Goal: Task Accomplishment & Management: Use online tool/utility

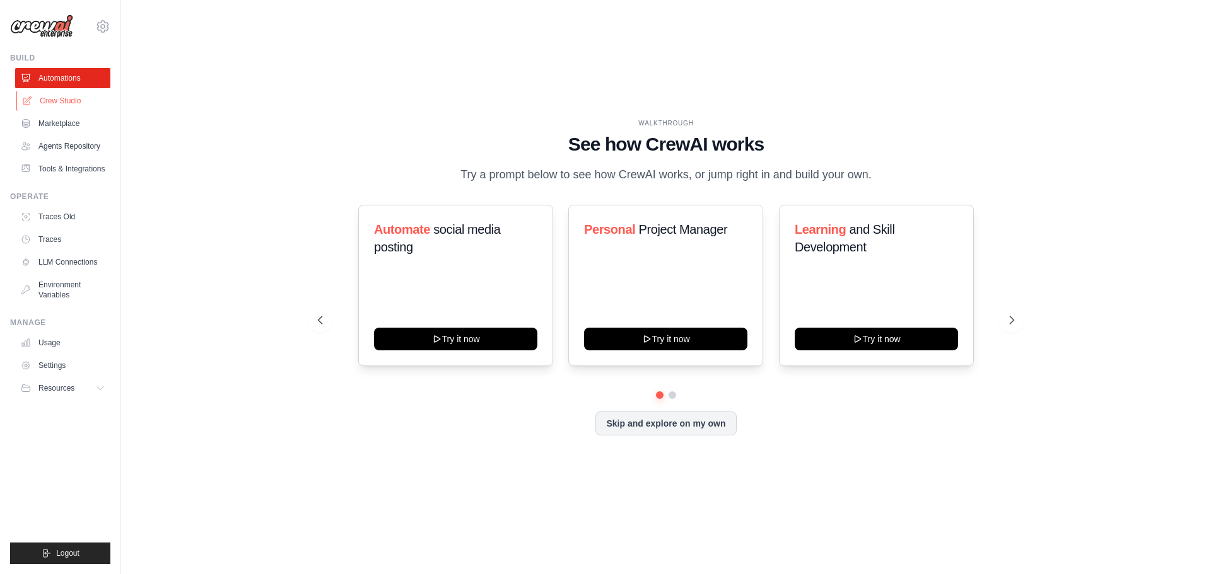
click at [58, 100] on link "Crew Studio" at bounding box center [63, 101] width 95 height 20
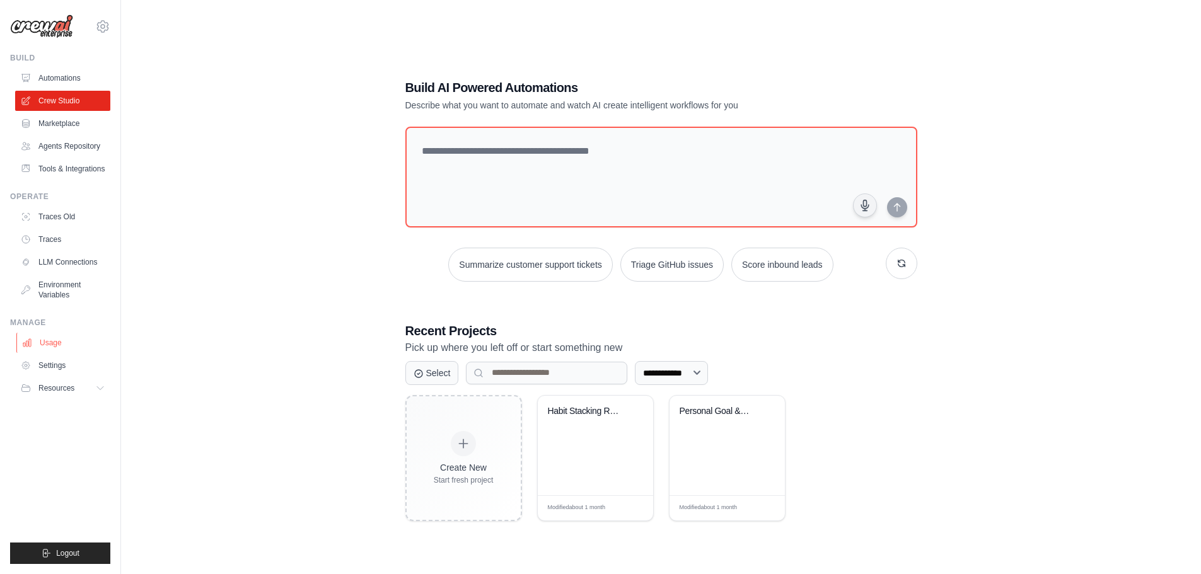
click at [54, 349] on link "Usage" at bounding box center [63, 343] width 95 height 20
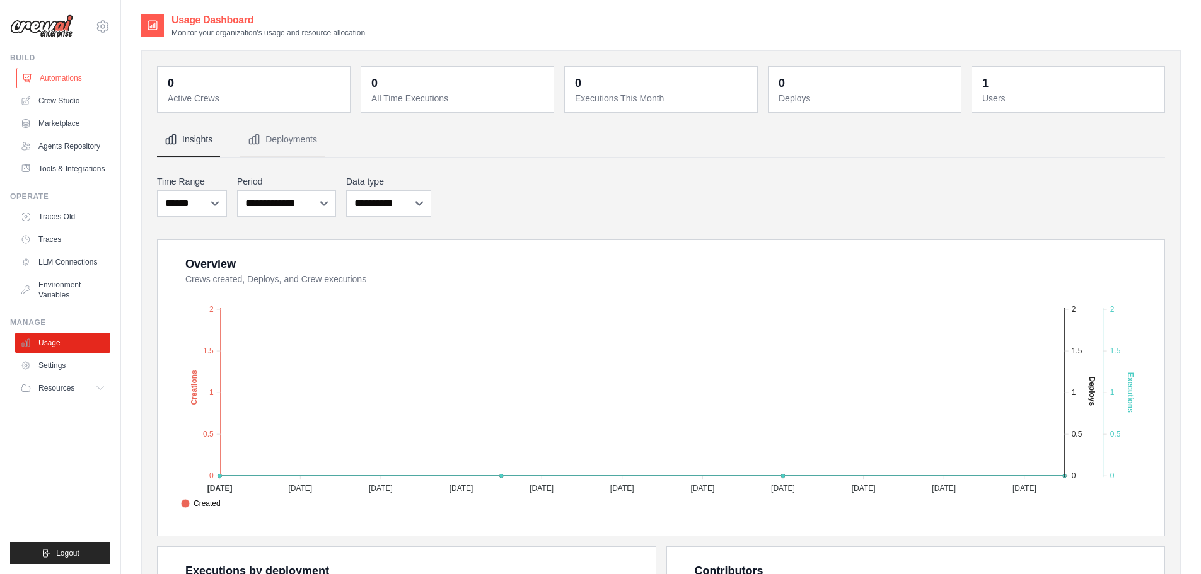
click at [61, 81] on link "Automations" at bounding box center [63, 78] width 95 height 20
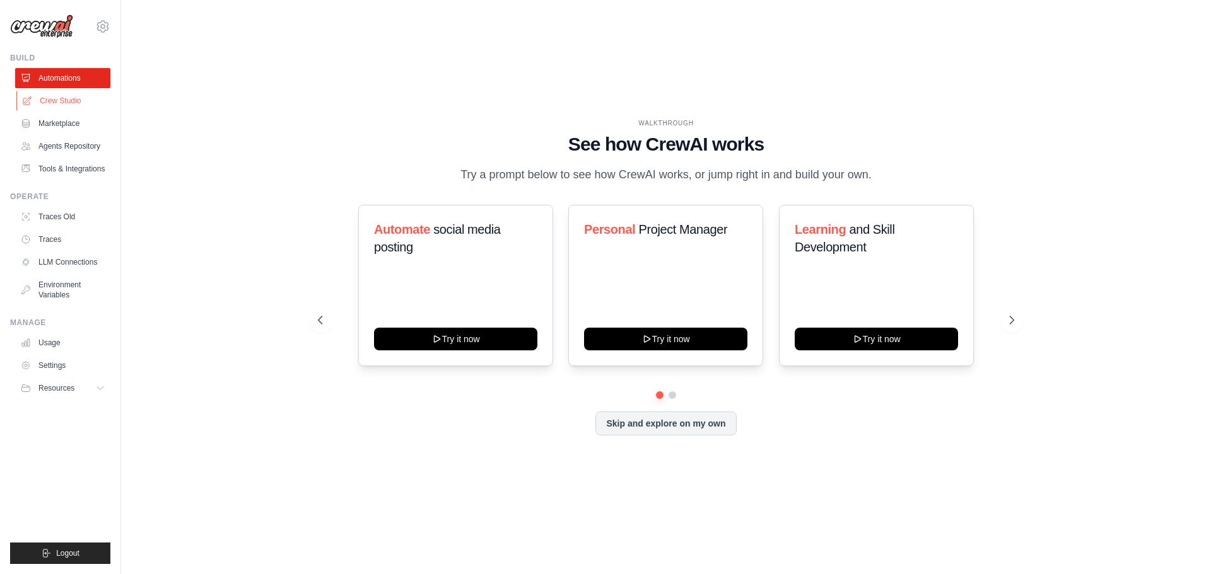
click at [57, 105] on link "Crew Studio" at bounding box center [63, 101] width 95 height 20
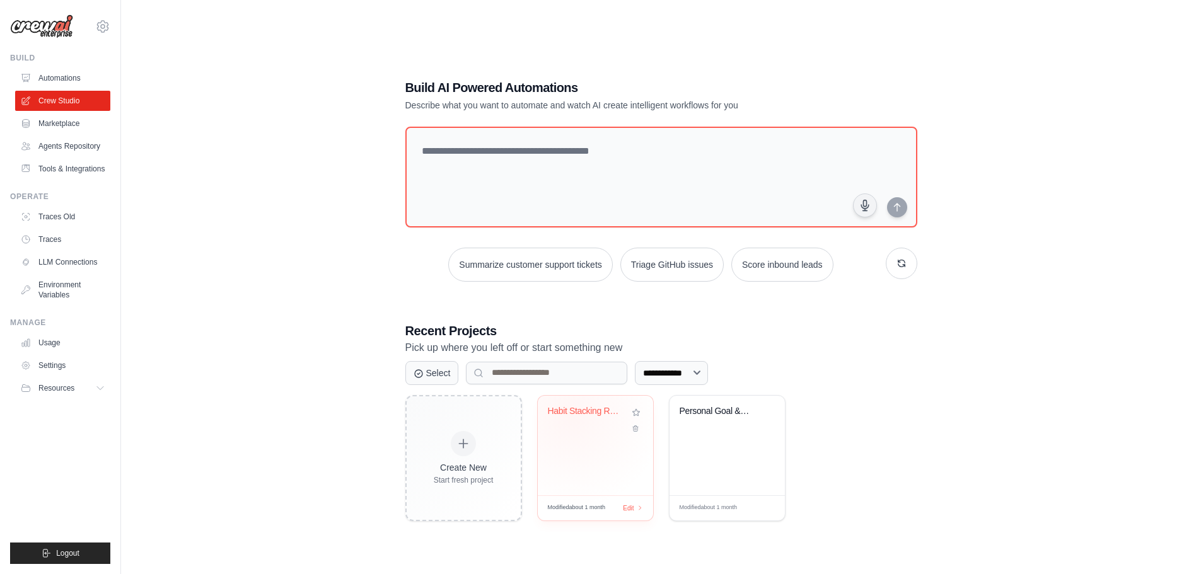
click at [570, 416] on div "Habit Stacking Routine Optimizer" at bounding box center [586, 414] width 76 height 16
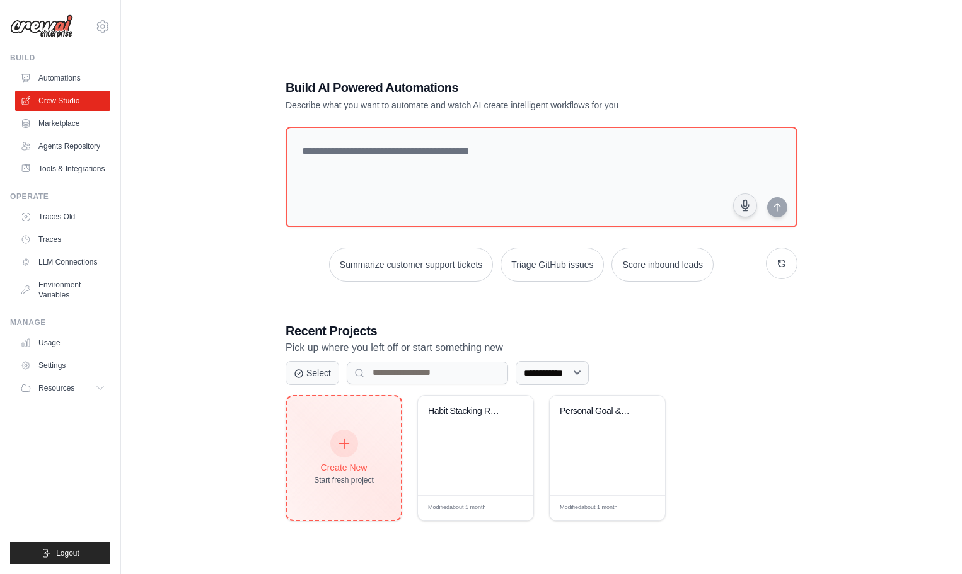
click at [334, 439] on div at bounding box center [344, 444] width 28 height 28
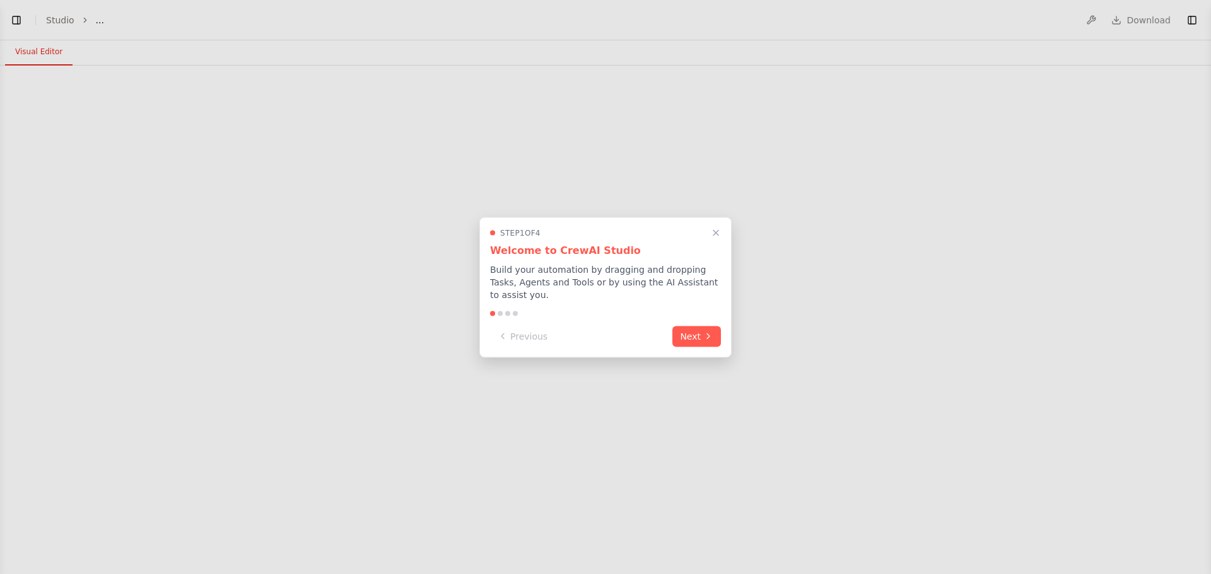
select select "****"
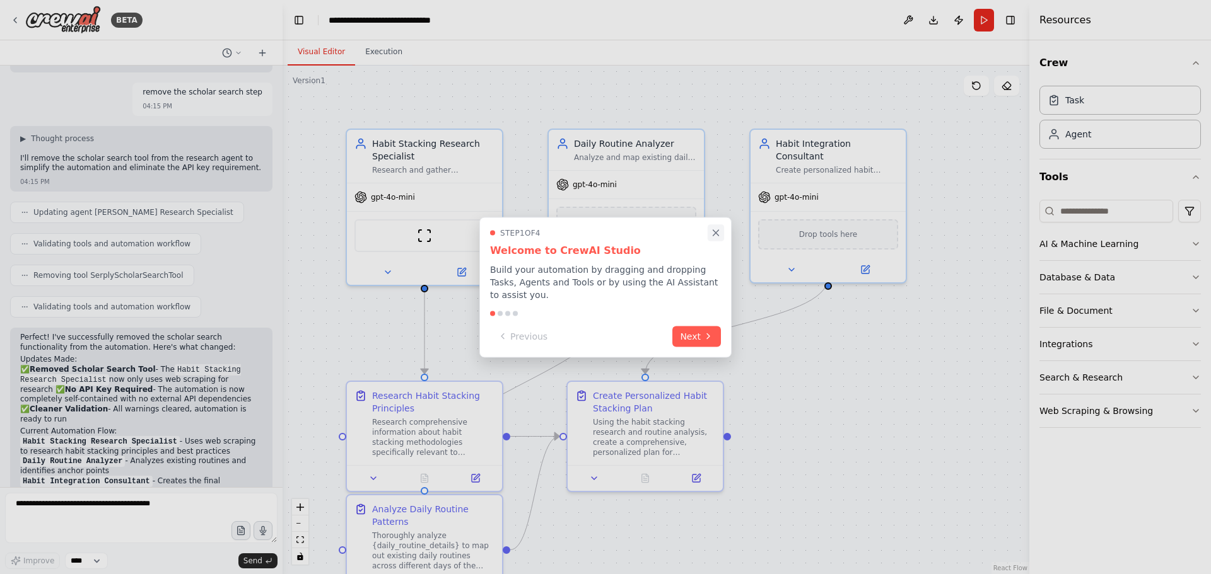
click at [712, 238] on icon "Close walkthrough" at bounding box center [715, 232] width 11 height 11
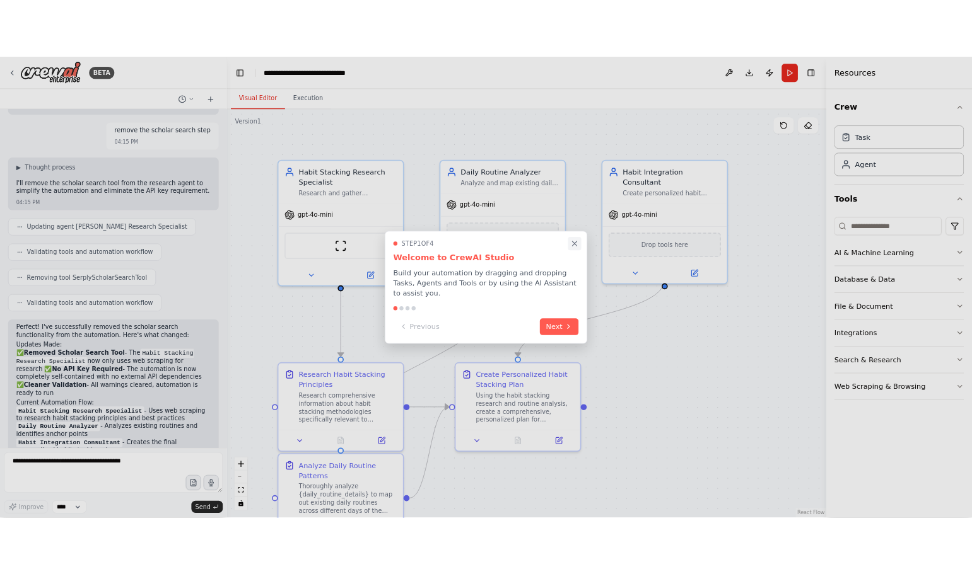
scroll to position [2110, 0]
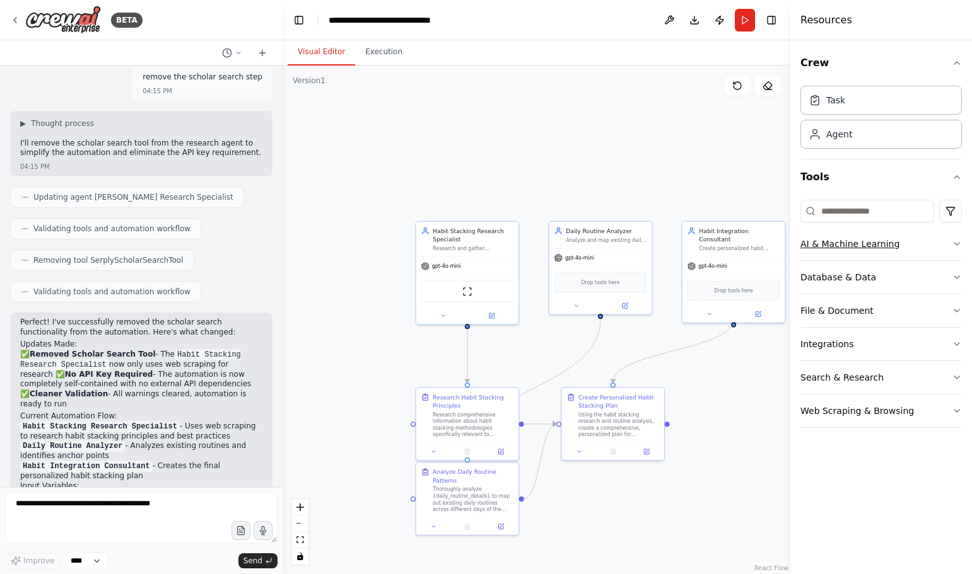
click at [947, 247] on button "AI & Machine Learning" at bounding box center [880, 244] width 161 height 33
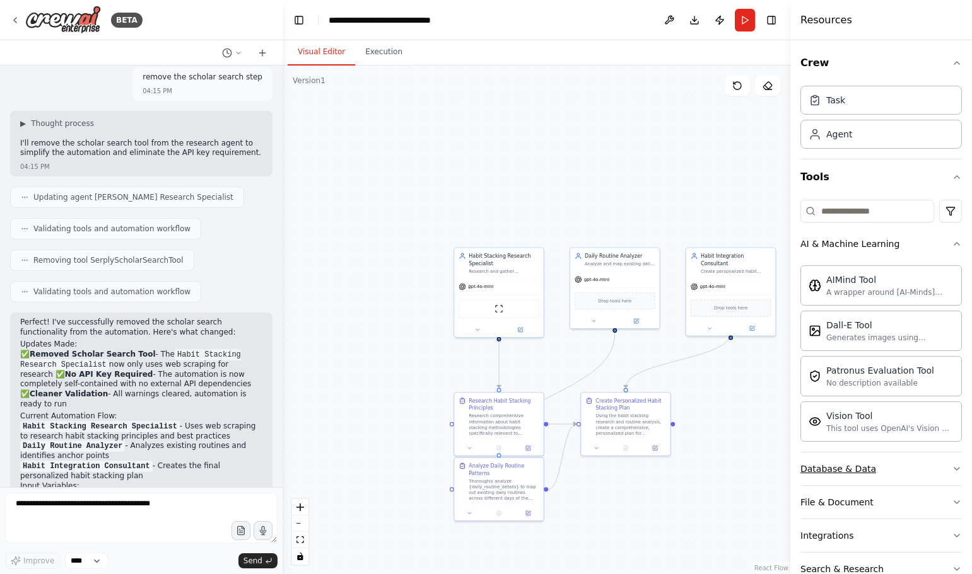
click at [951, 470] on icon "button" at bounding box center [956, 469] width 10 height 10
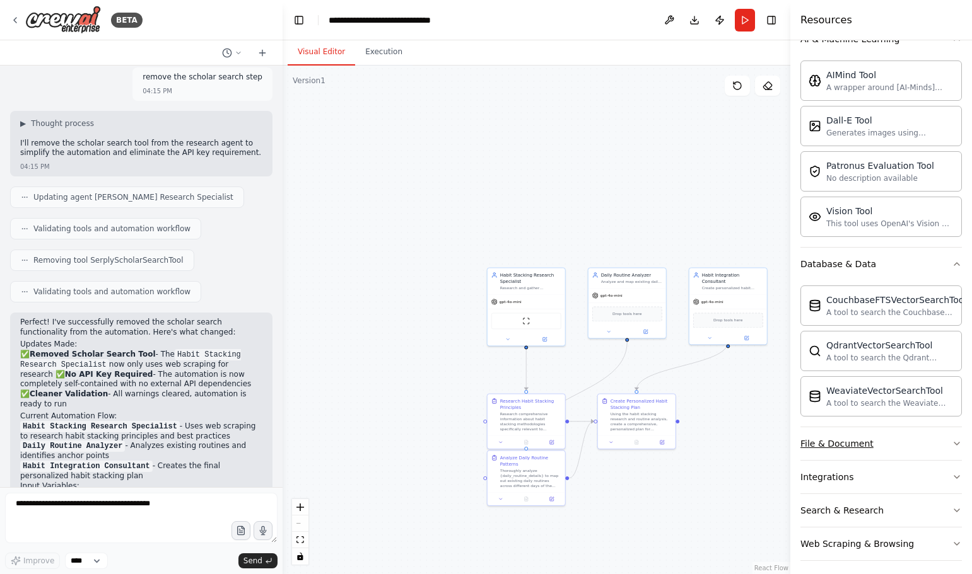
scroll to position [212, 0]
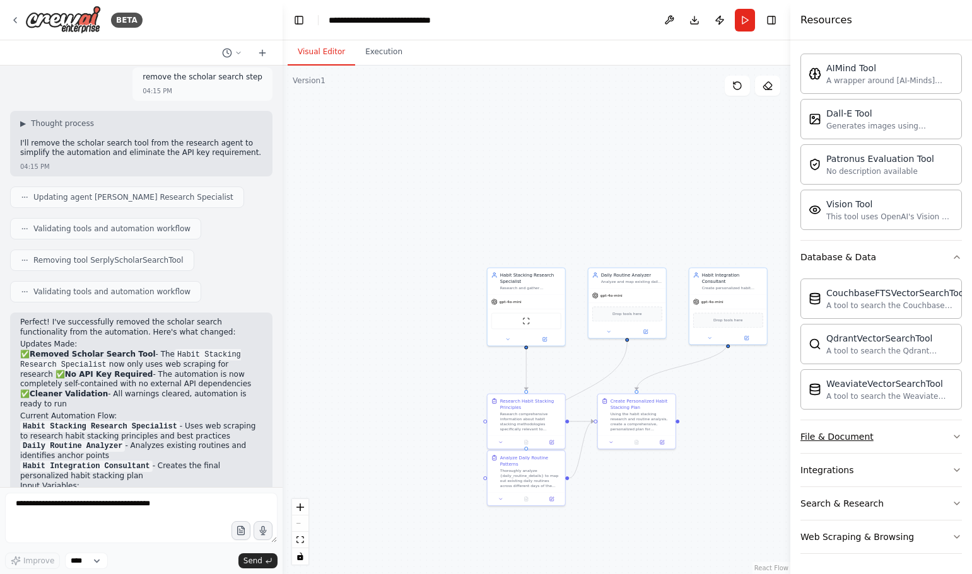
click at [951, 438] on icon "button" at bounding box center [956, 437] width 10 height 10
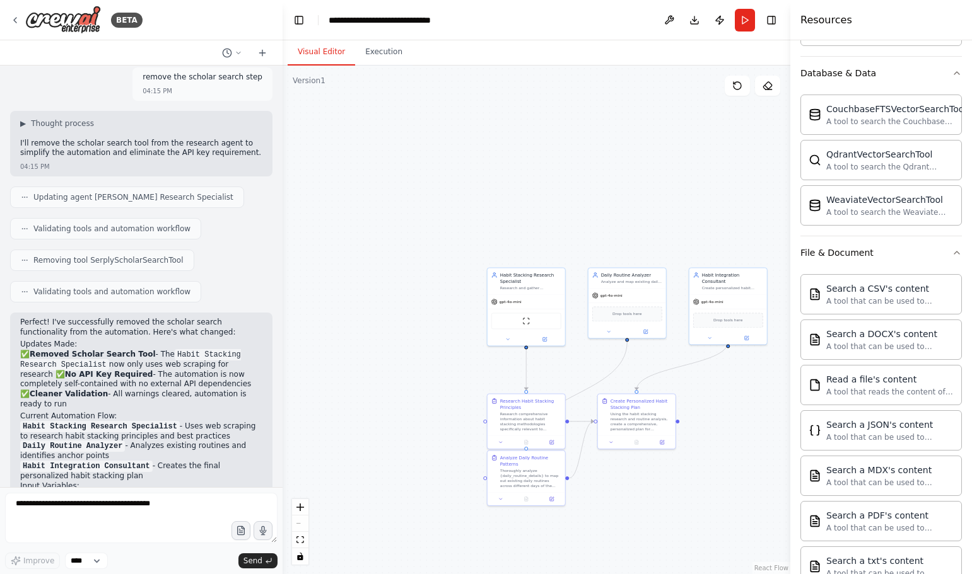
scroll to position [585, 0]
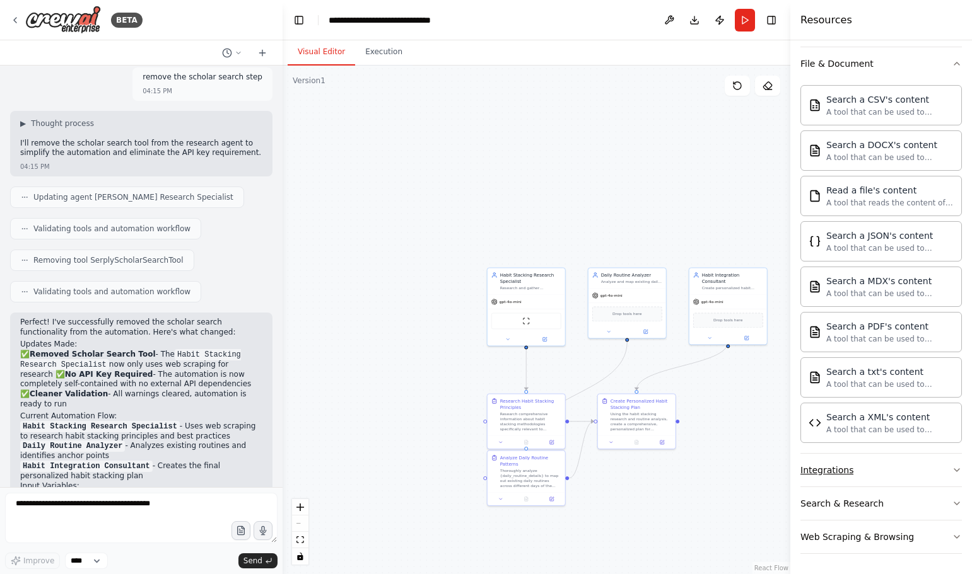
click at [951, 472] on icon "button" at bounding box center [956, 470] width 10 height 10
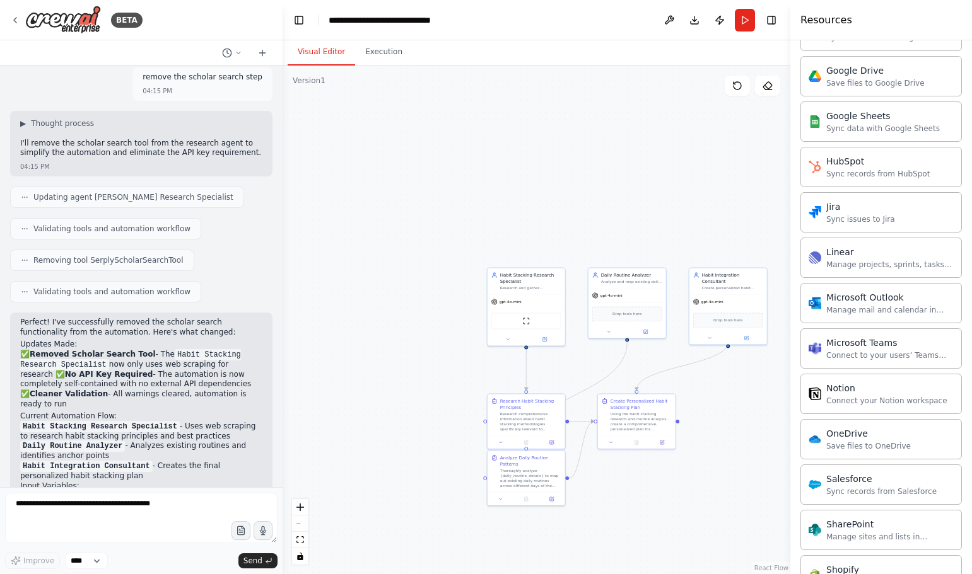
scroll to position [1342, 0]
click at [837, 206] on div "Jira" at bounding box center [860, 203] width 69 height 13
click at [839, 223] on div "Jira Sync issues to Jira" at bounding box center [880, 209] width 161 height 40
click at [830, 211] on div "Sync issues to Jira" at bounding box center [860, 216] width 69 height 10
click at [853, 215] on div "Sync issues to Jira" at bounding box center [860, 216] width 69 height 10
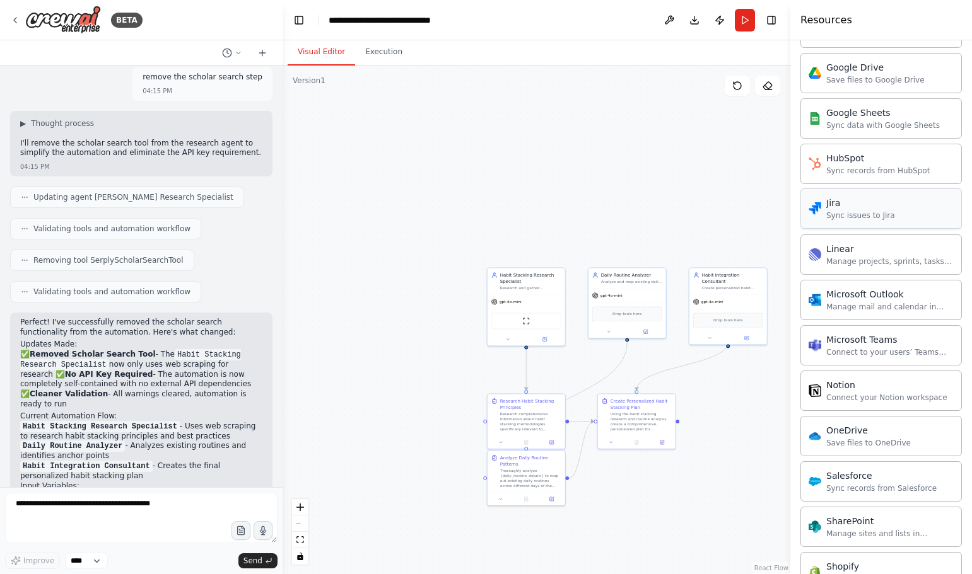
click at [830, 207] on div "Jira" at bounding box center [860, 203] width 69 height 13
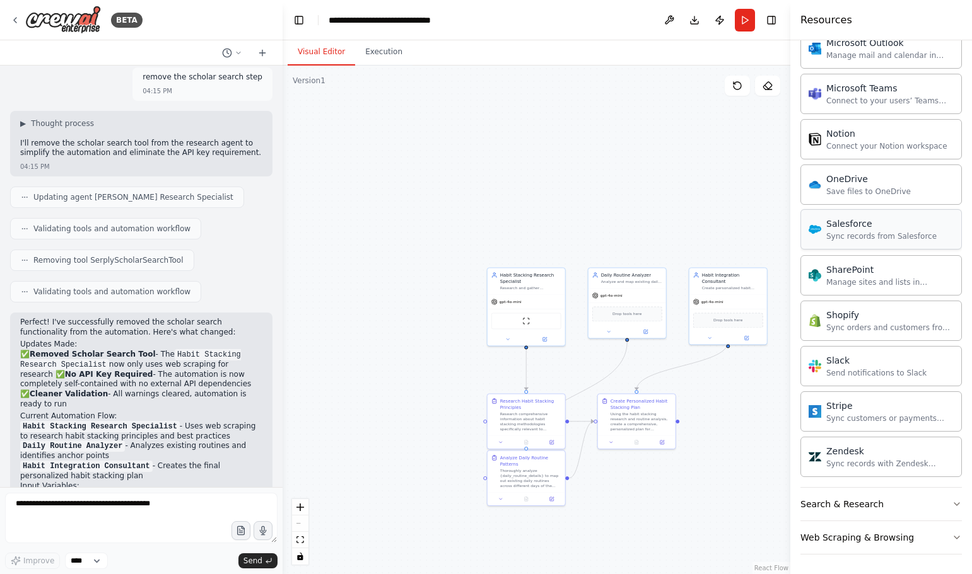
scroll to position [1594, 0]
click at [951, 540] on icon "button" at bounding box center [956, 537] width 10 height 10
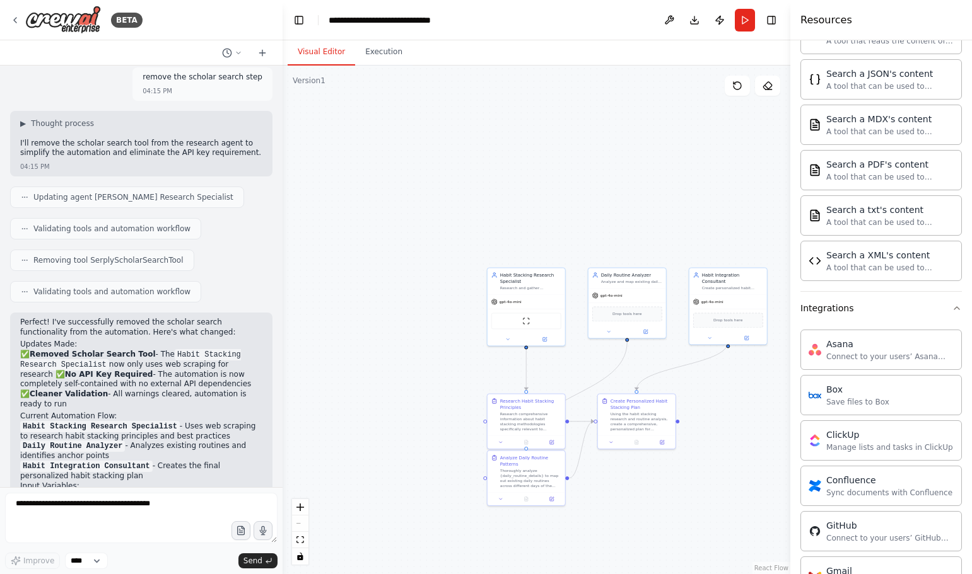
scroll to position [583, 0]
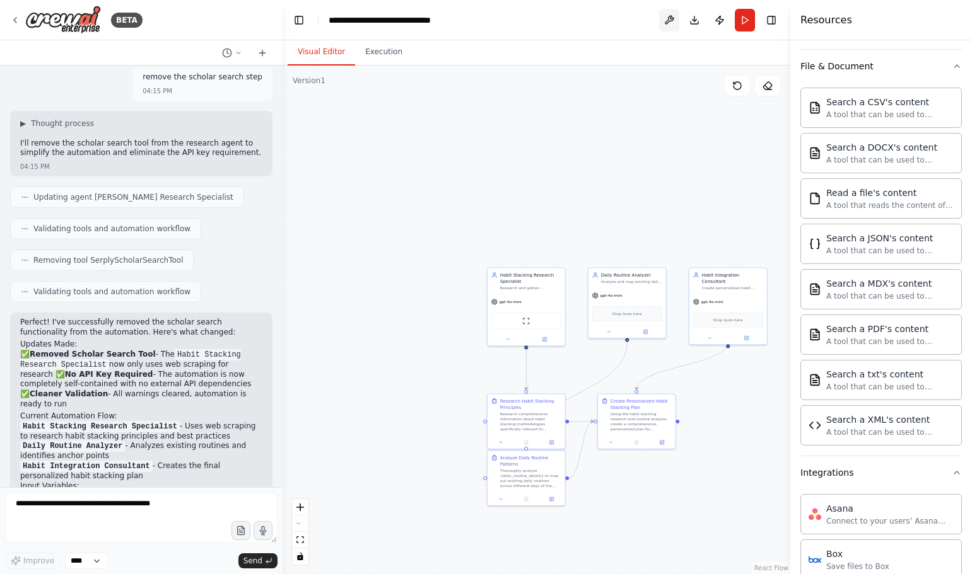
click at [666, 20] on button at bounding box center [669, 20] width 20 height 23
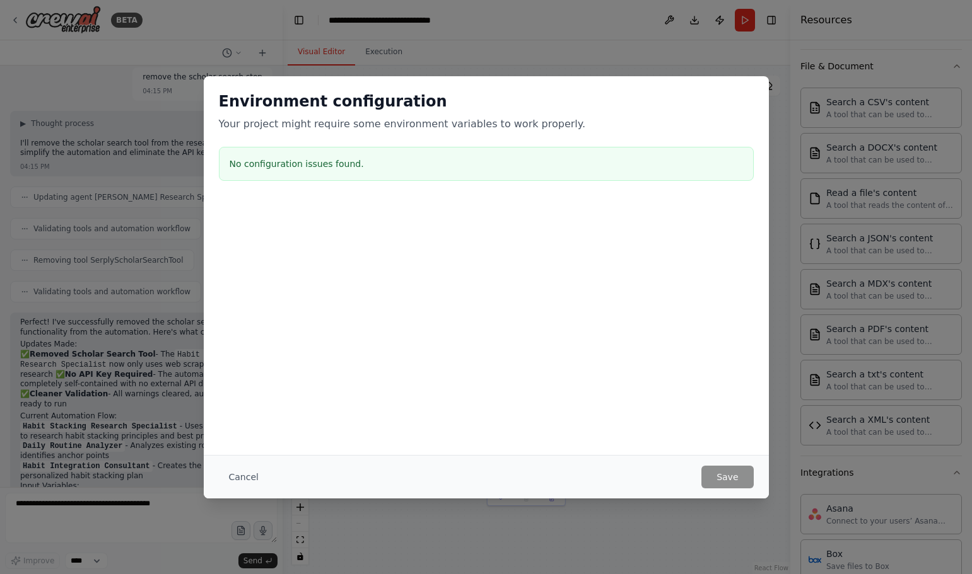
click at [240, 477] on button "Cancel" at bounding box center [244, 477] width 50 height 23
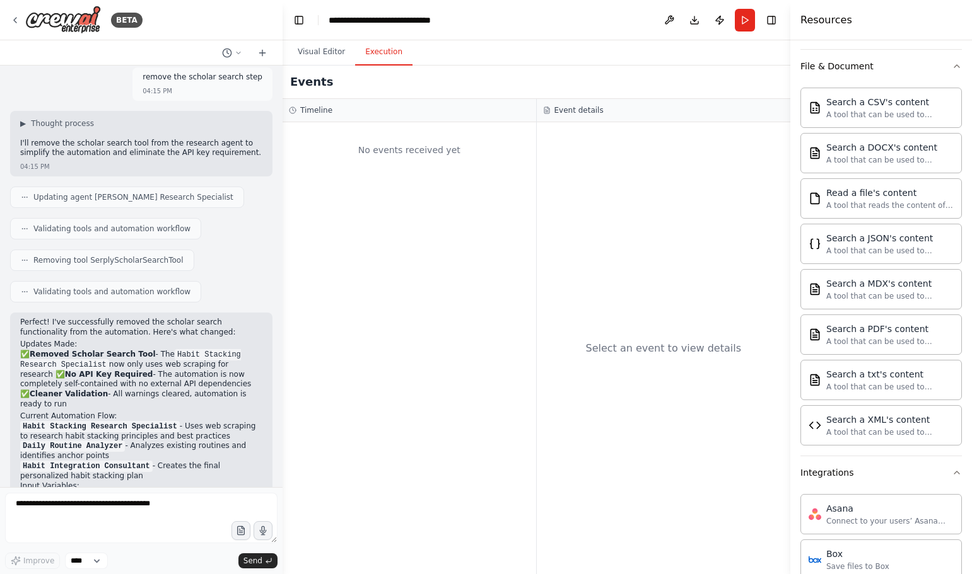
click at [373, 57] on button "Execution" at bounding box center [383, 52] width 57 height 26
click at [327, 52] on button "Visual Editor" at bounding box center [321, 52] width 67 height 26
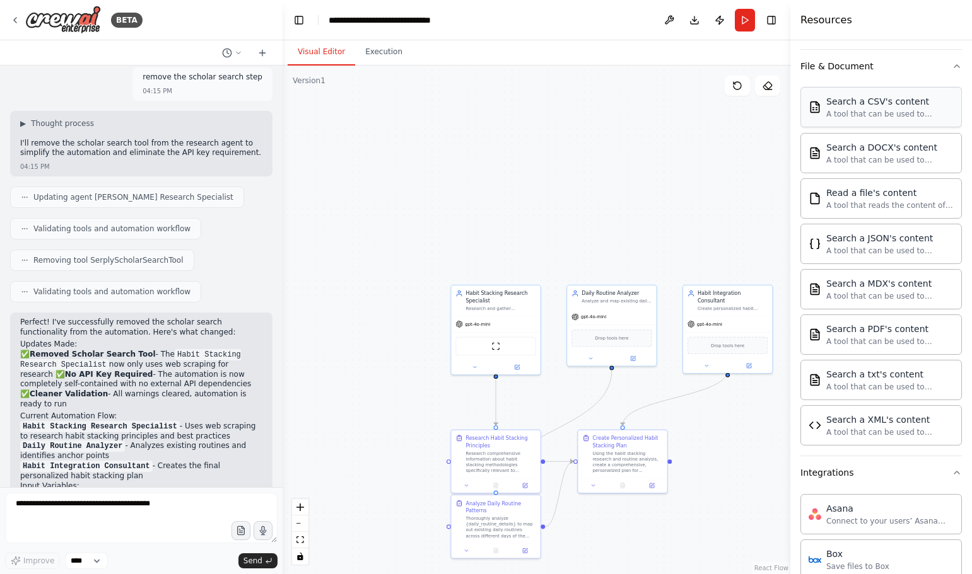
click at [890, 113] on div "A tool that can be used to semantic search a query from a CSV's content." at bounding box center [889, 114] width 127 height 10
click at [137, 506] on textarea at bounding box center [141, 518] width 272 height 50
click at [262, 54] on icon at bounding box center [262, 53] width 10 height 10
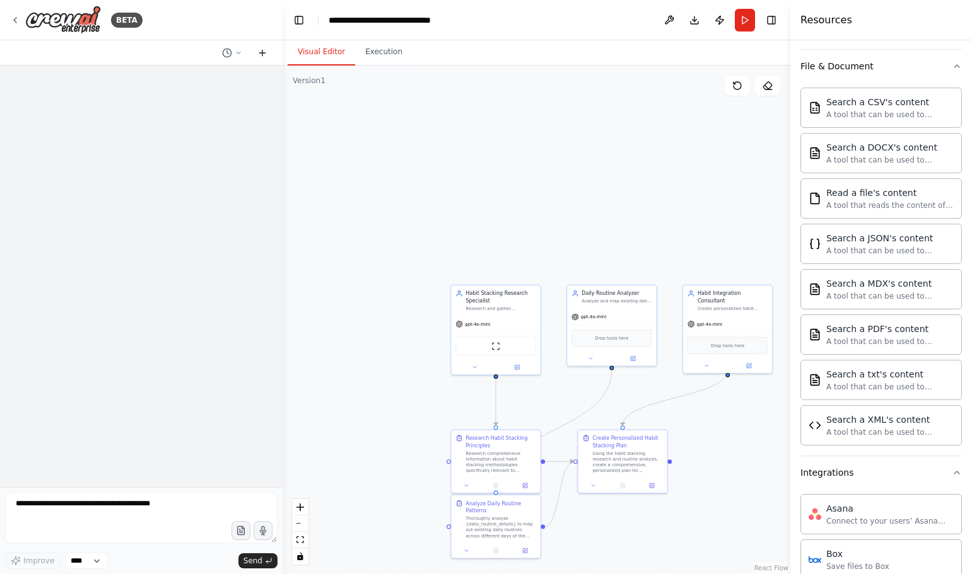
scroll to position [0, 0]
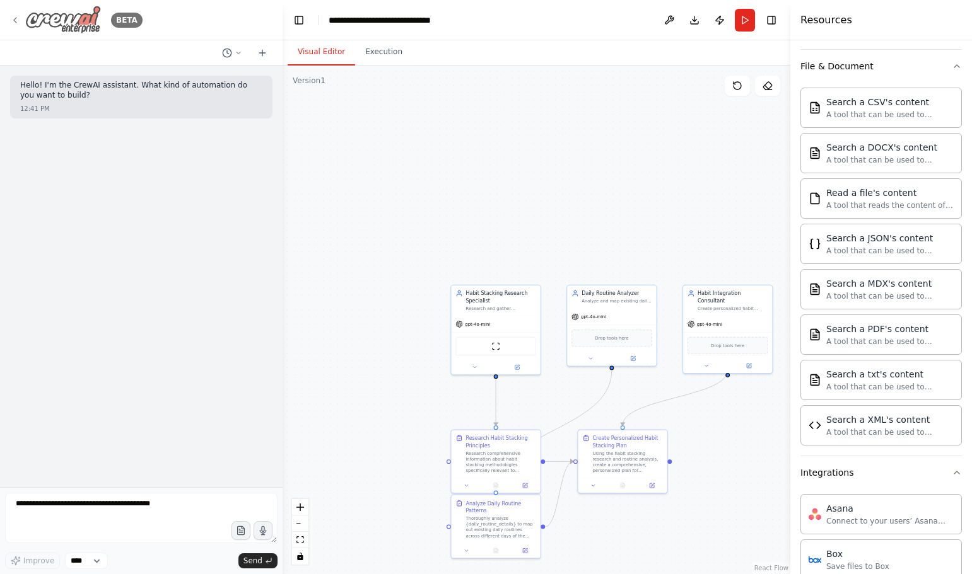
click at [37, 22] on img at bounding box center [63, 20] width 76 height 28
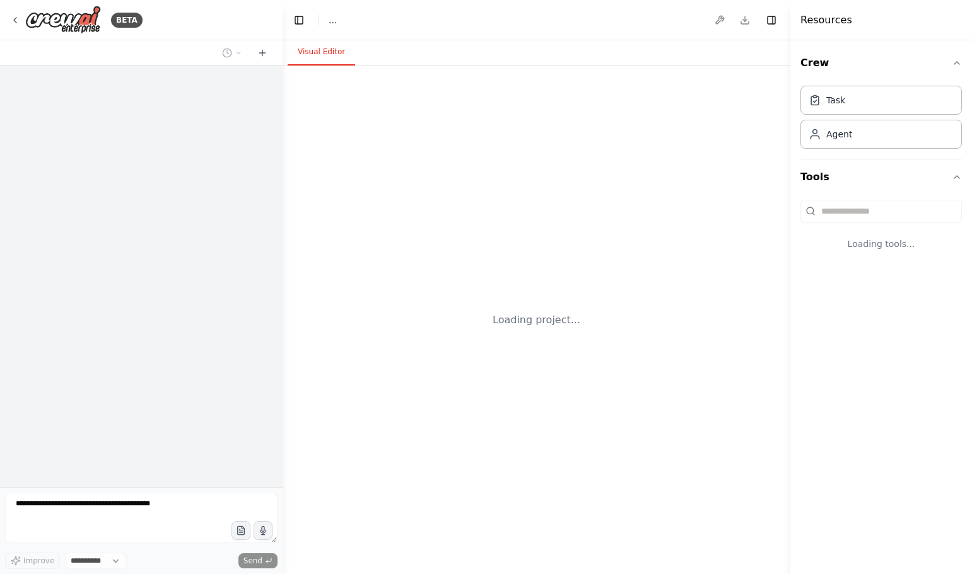
select select "****"
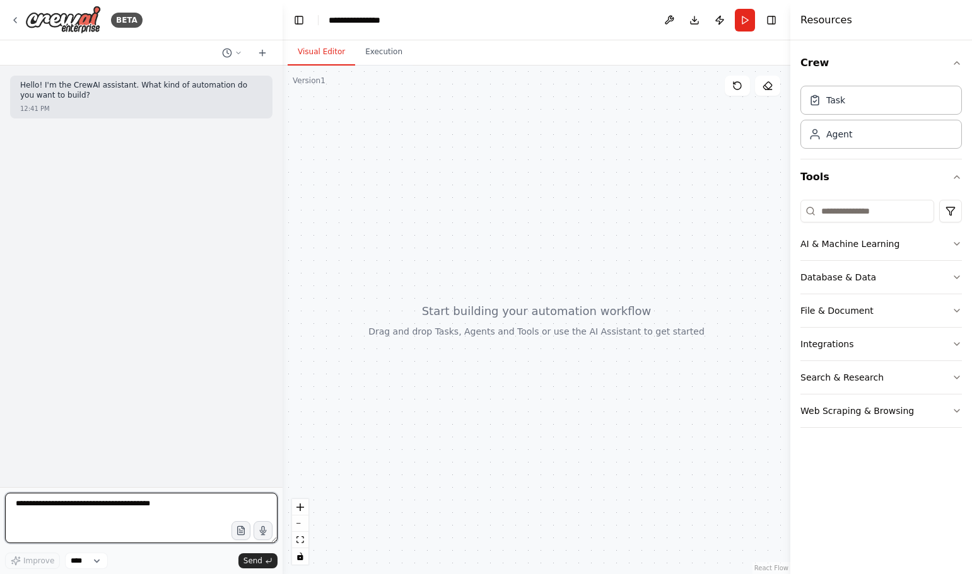
click at [113, 508] on textarea at bounding box center [141, 518] width 272 height 50
click at [67, 518] on textarea at bounding box center [141, 518] width 272 height 50
click at [949, 241] on button "AI & Machine Learning" at bounding box center [880, 244] width 161 height 33
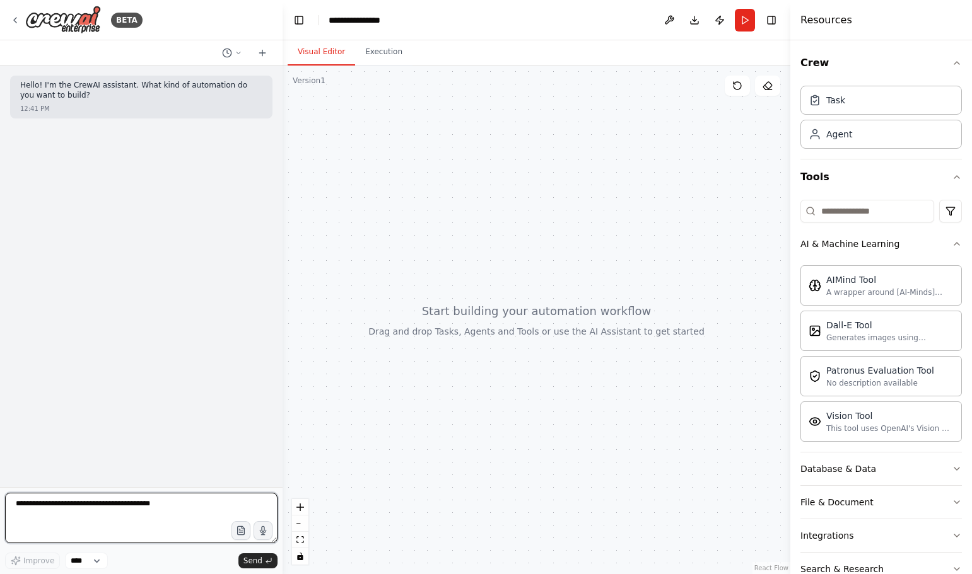
click at [59, 507] on textarea at bounding box center [141, 518] width 272 height 50
